Goal: Register for event/course

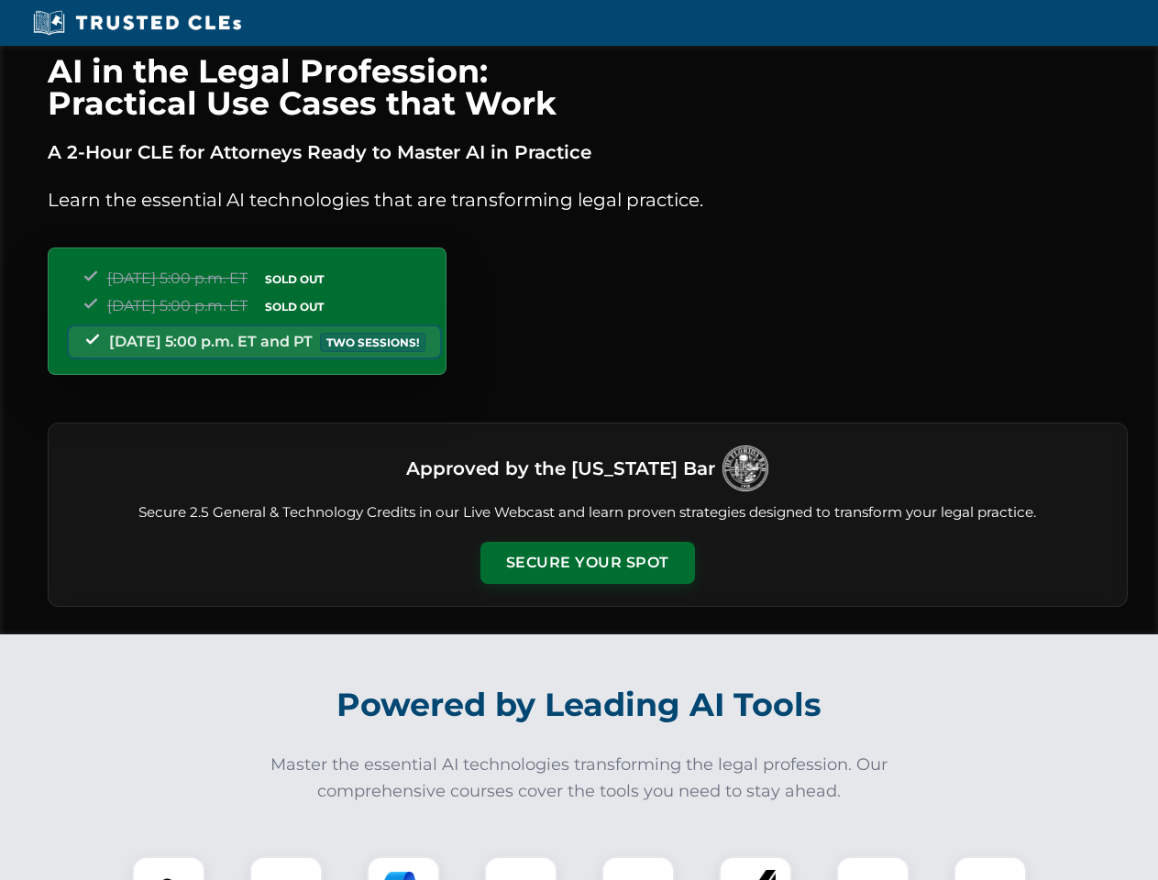
click at [587, 563] on button "Secure Your Spot" at bounding box center [587, 563] width 215 height 42
click at [169, 868] on img at bounding box center [168, 893] width 53 height 53
